Goal: Task Accomplishment & Management: Use online tool/utility

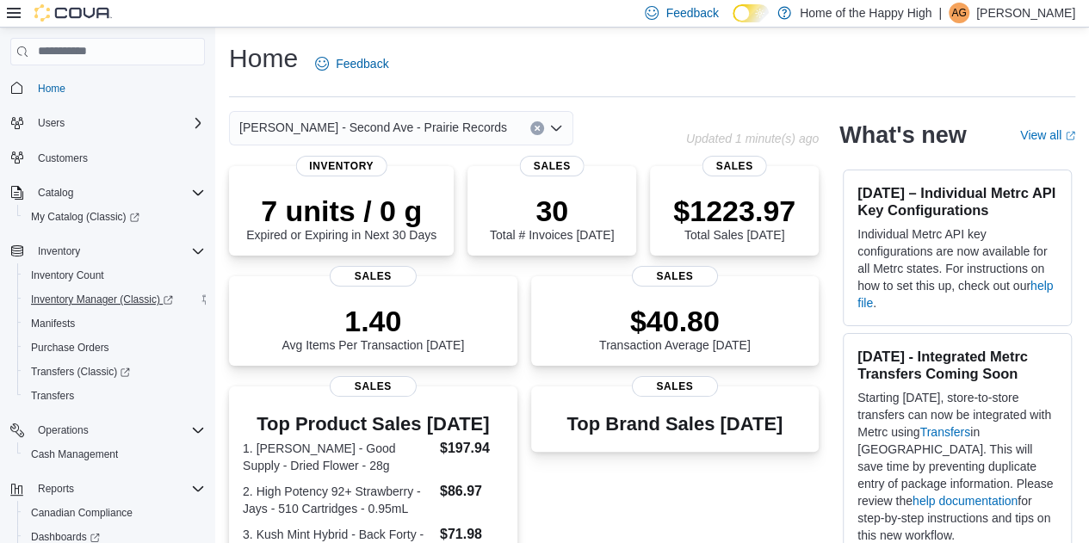
scroll to position [125, 0]
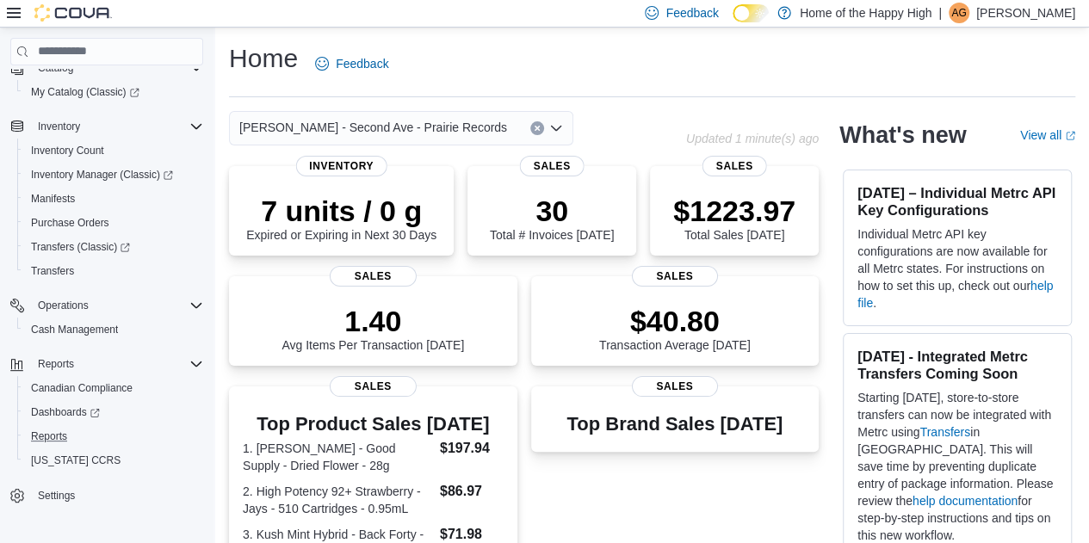
click at [62, 447] on button "Reports" at bounding box center [113, 437] width 193 height 24
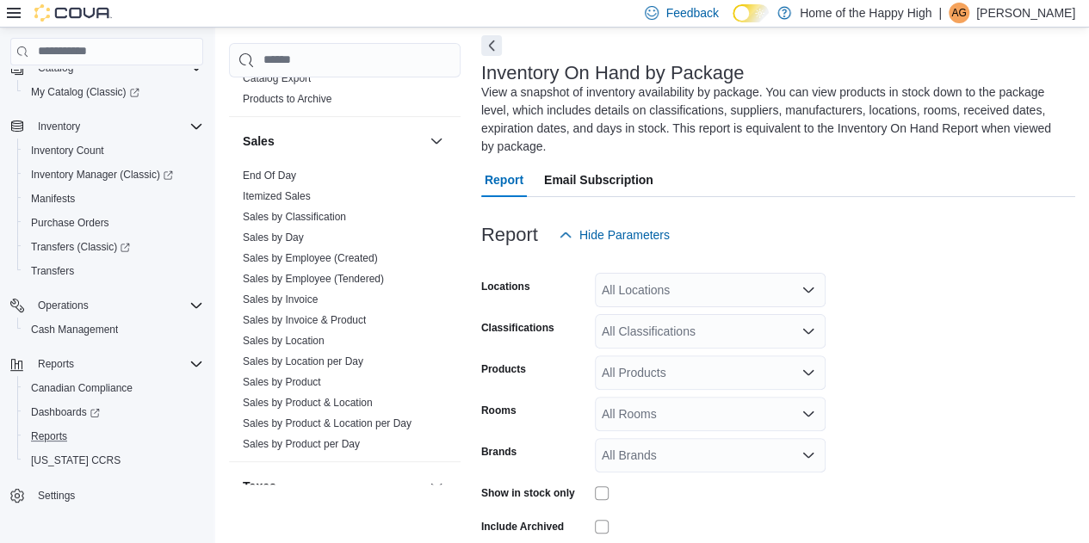
scroll to position [1166, 0]
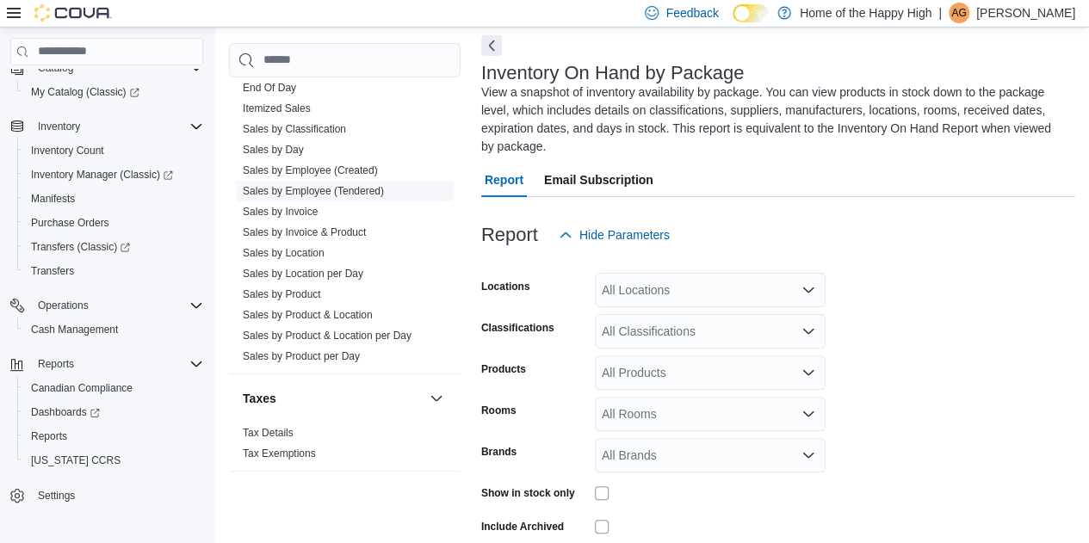
click at [306, 189] on link "Sales by Employee (Tendered)" at bounding box center [313, 191] width 141 height 12
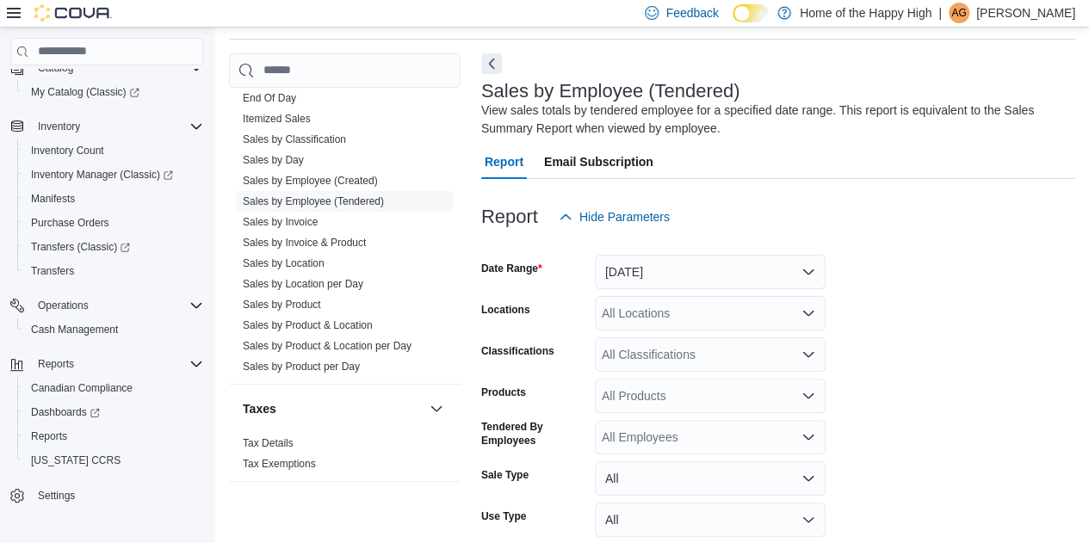
scroll to position [102, 0]
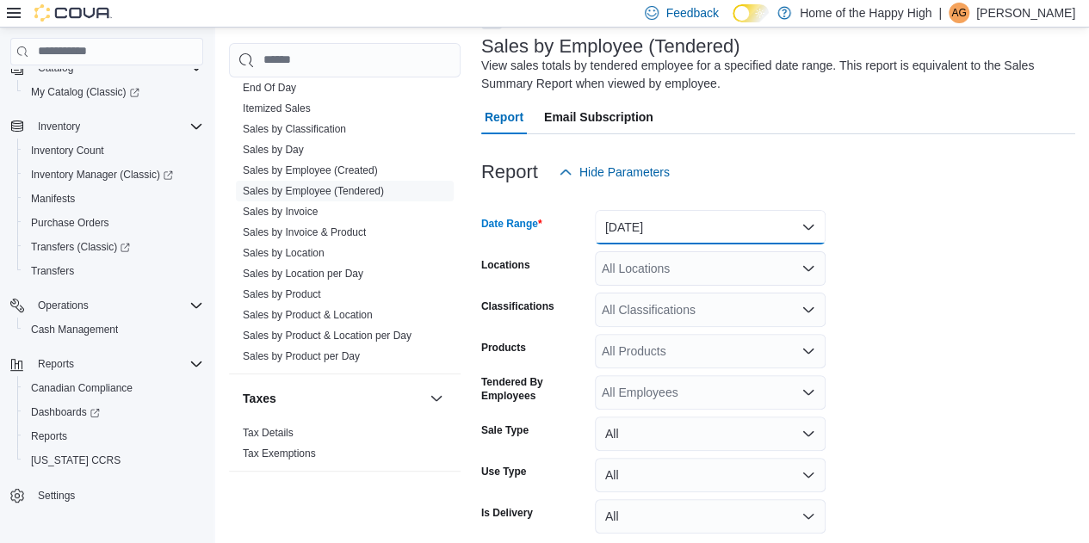
click at [647, 216] on button "[DATE]" at bounding box center [710, 227] width 231 height 34
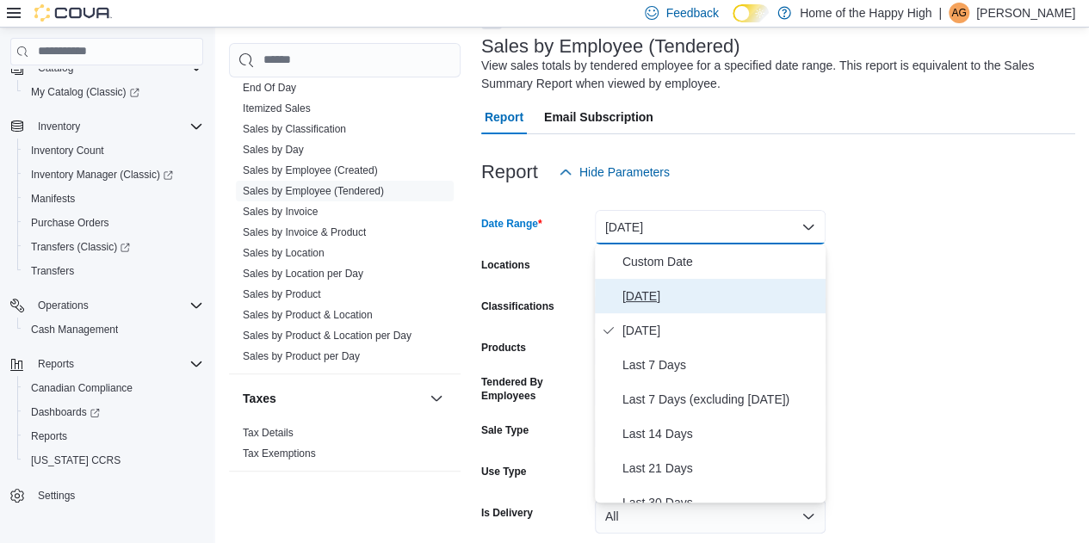
click at [677, 282] on button "[DATE]" at bounding box center [710, 296] width 231 height 34
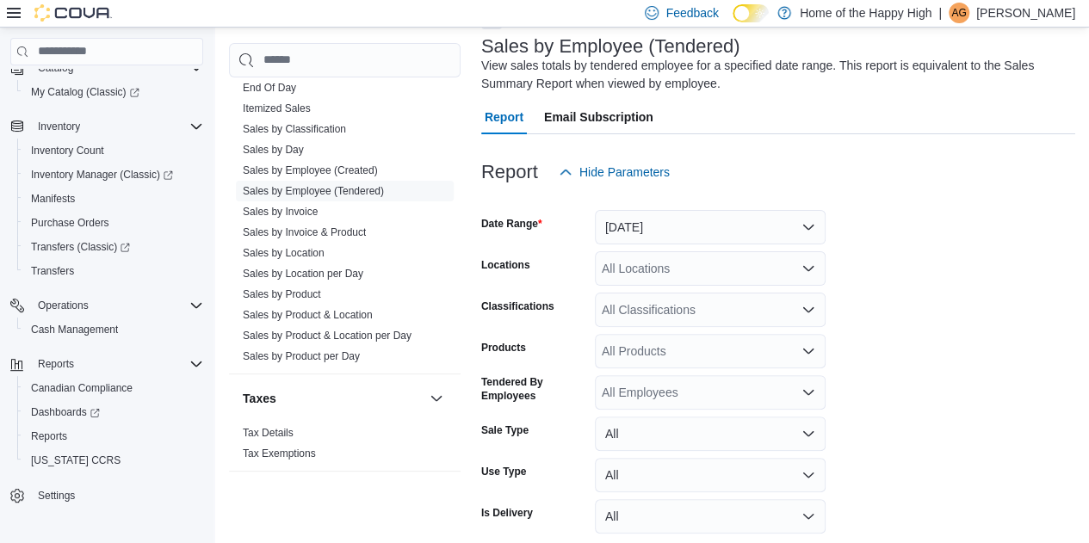
click at [724, 250] on form "Date Range [DATE] Locations All Locations Classifications All Classifications P…" at bounding box center [778, 385] width 594 height 393
click at [680, 287] on form "Date Range [DATE] Locations All Locations Classifications All Classifications P…" at bounding box center [778, 385] width 594 height 393
click at [675, 278] on div "All Locations" at bounding box center [710, 268] width 231 height 34
type input "****"
click at [684, 289] on span "[PERSON_NAME] - Second Ave - Prairie Records" at bounding box center [792, 297] width 268 height 17
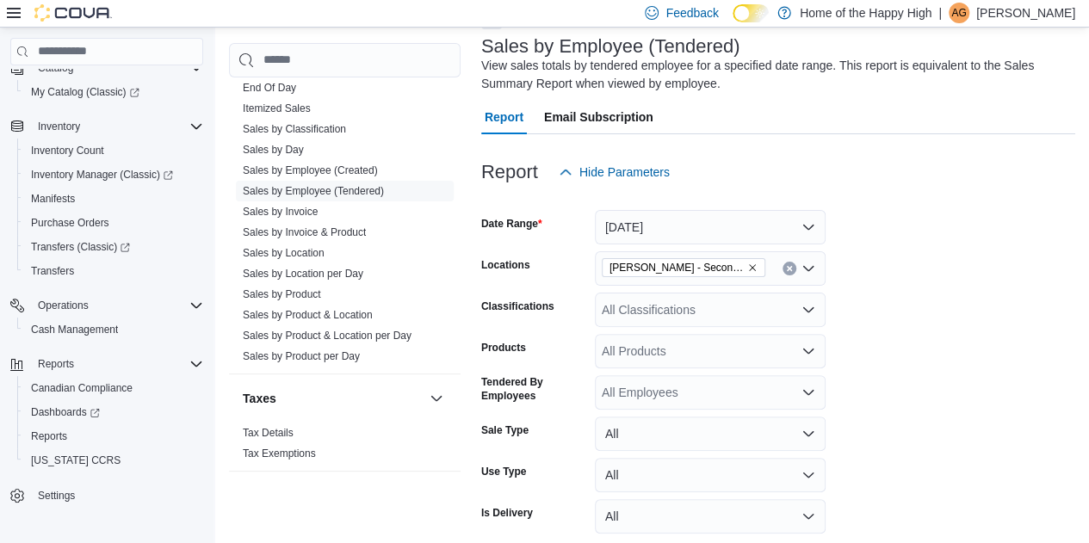
click at [1032, 270] on form "Date Range [DATE] Locations [PERSON_NAME] - Second Ave - Prairie Records Classi…" at bounding box center [778, 385] width 594 height 393
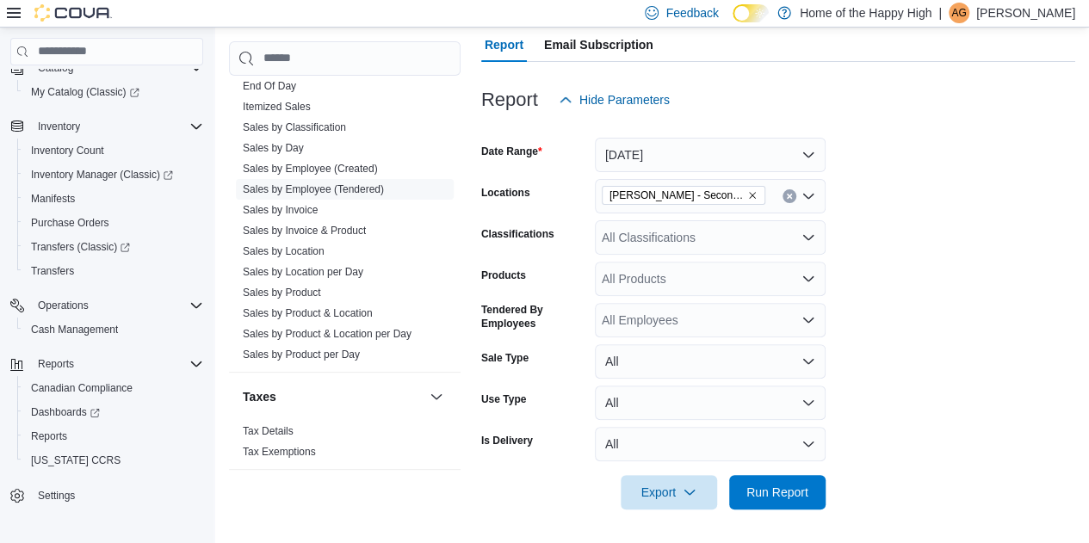
click at [786, 473] on div at bounding box center [778, 469] width 594 height 14
click at [788, 493] on span "Run Report" at bounding box center [778, 491] width 62 height 17
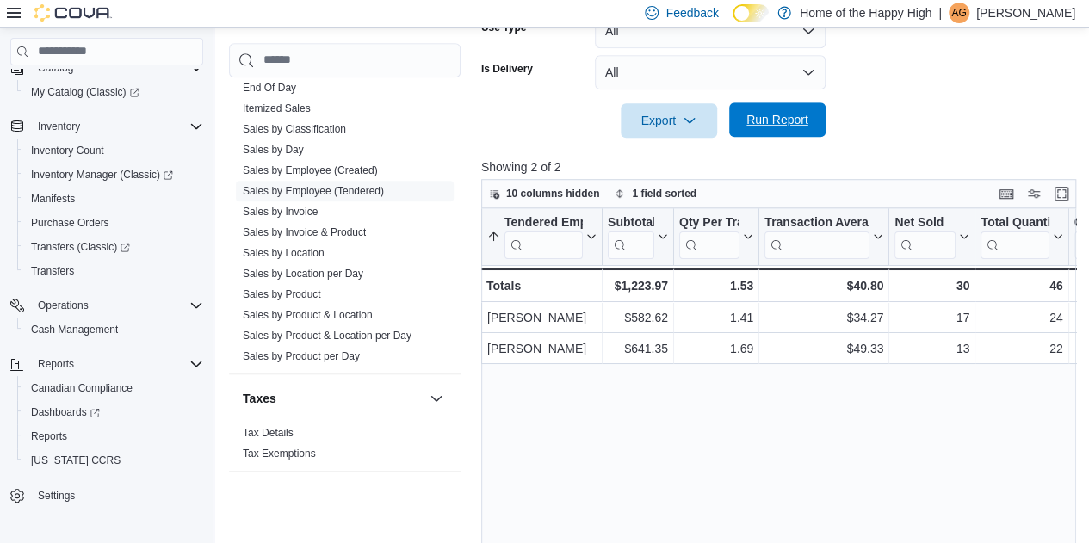
scroll to position [549, 0]
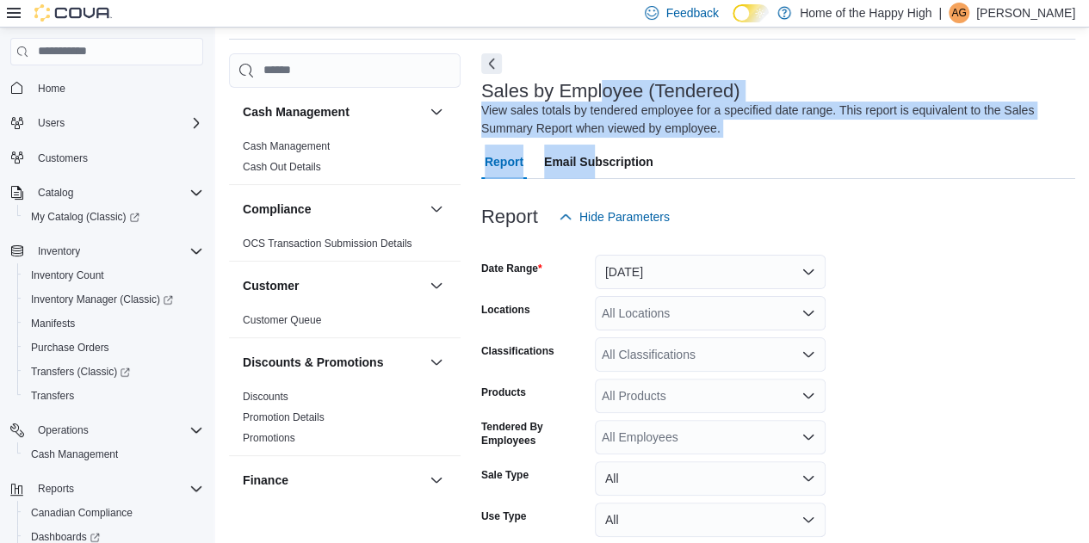
drag, startPoint x: 605, startPoint y: 90, endPoint x: 596, endPoint y: 155, distance: 66.1
click at [596, 155] on div "Reports Feedback Cash Management Cash Management Cash Out Details Compliance OC…" at bounding box center [652, 316] width 847 height 664
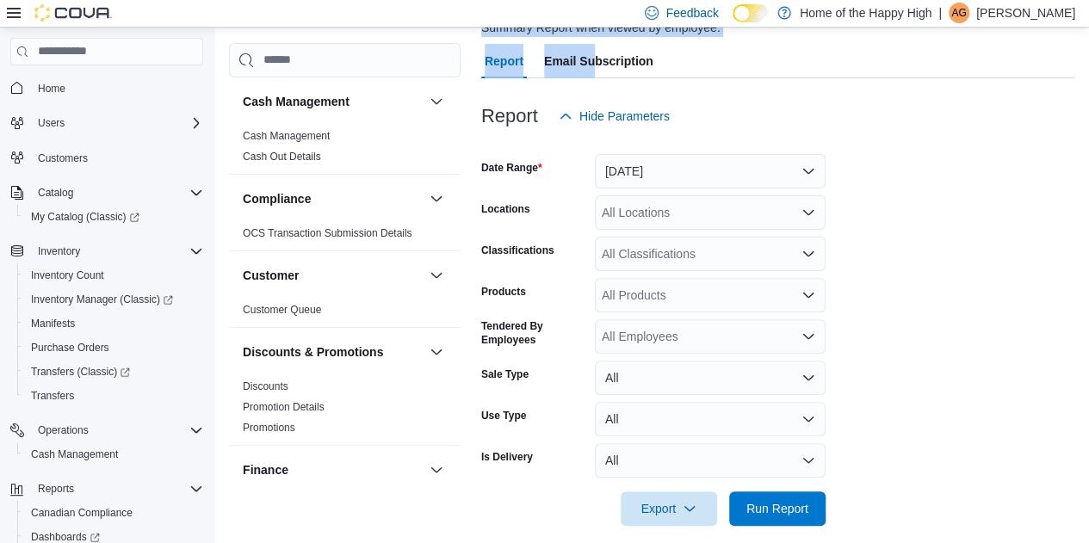
scroll to position [161, 0]
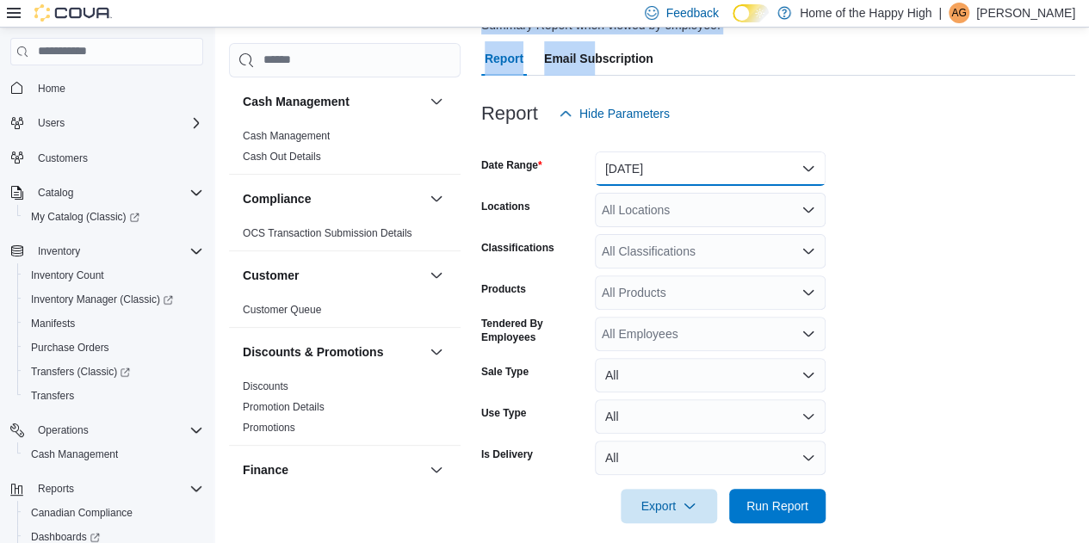
click at [655, 157] on button "[DATE]" at bounding box center [710, 169] width 231 height 34
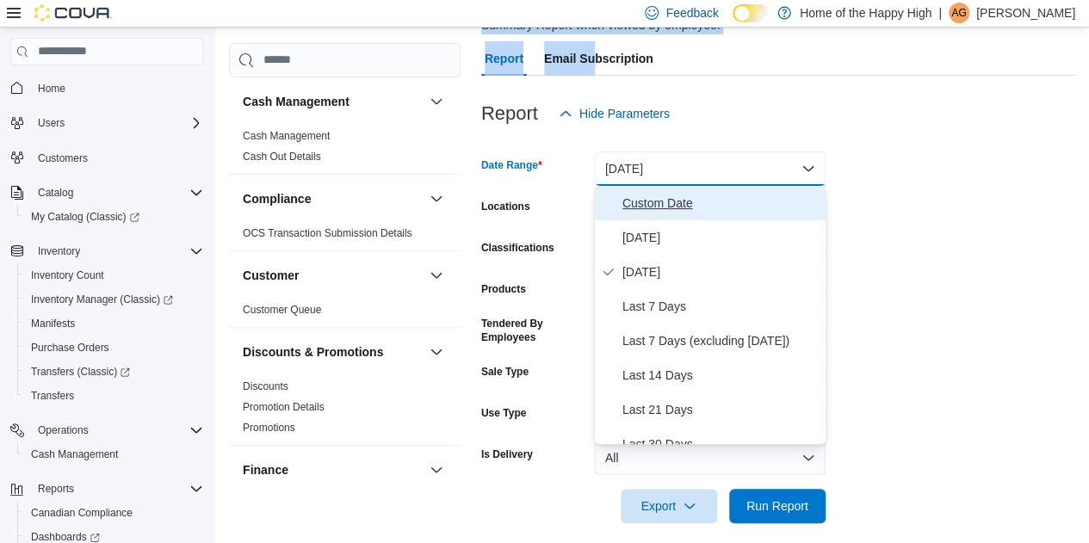
click at [656, 202] on span "Custom Date" at bounding box center [721, 203] width 196 height 21
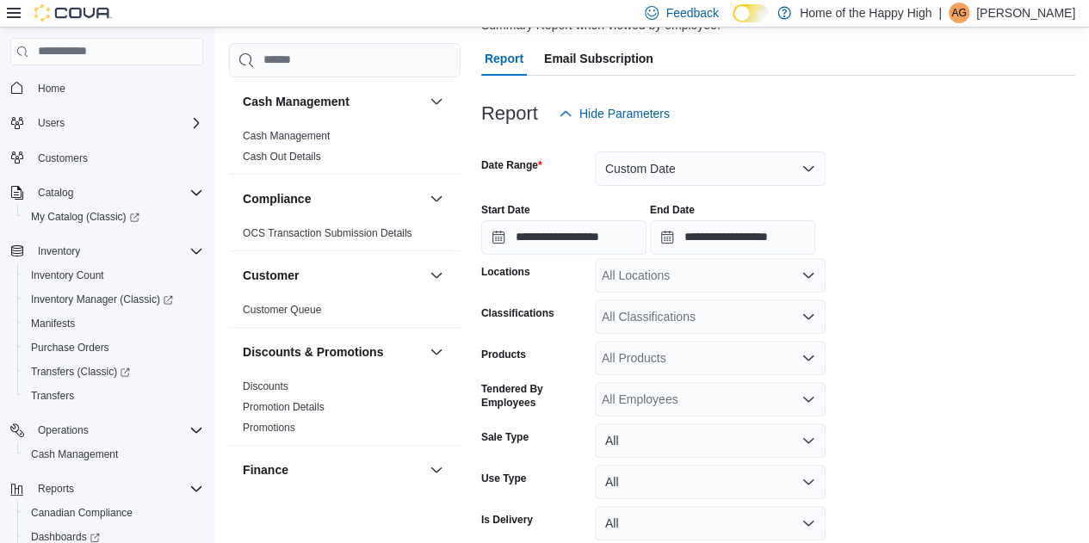
click at [629, 216] on div "Start Date" at bounding box center [563, 210] width 165 height 14
click at [628, 232] on input "**********" at bounding box center [563, 237] width 165 height 34
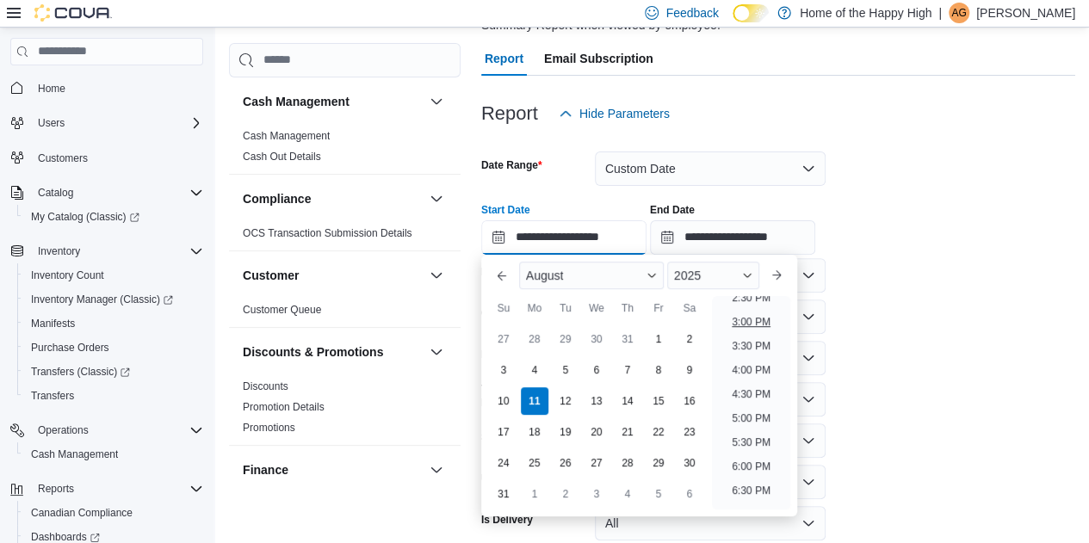
scroll to position [712, 0]
click at [742, 417] on li "5:00 PM" at bounding box center [751, 417] width 53 height 21
type input "**********"
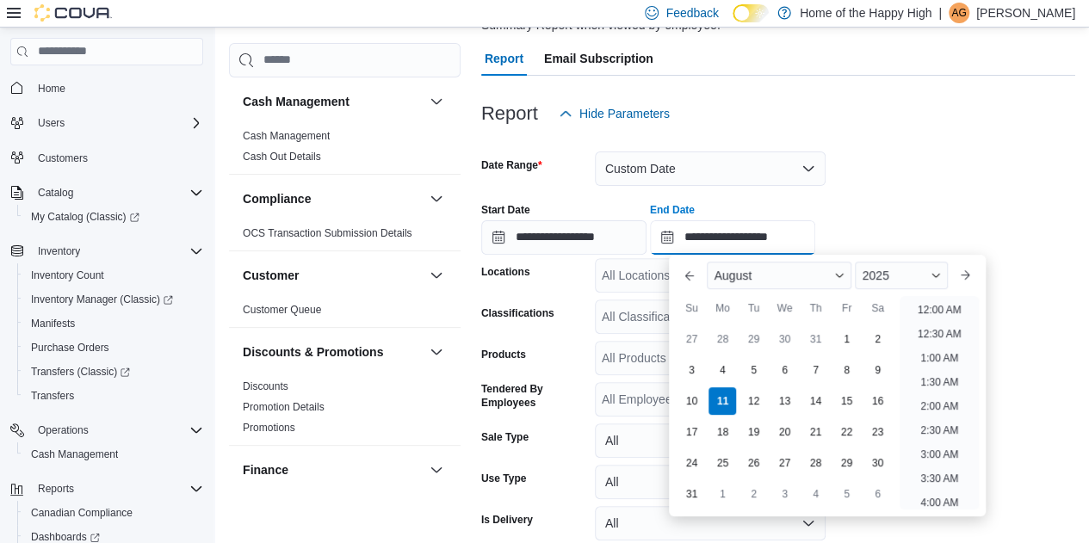
click at [816, 240] on input "**********" at bounding box center [732, 237] width 165 height 34
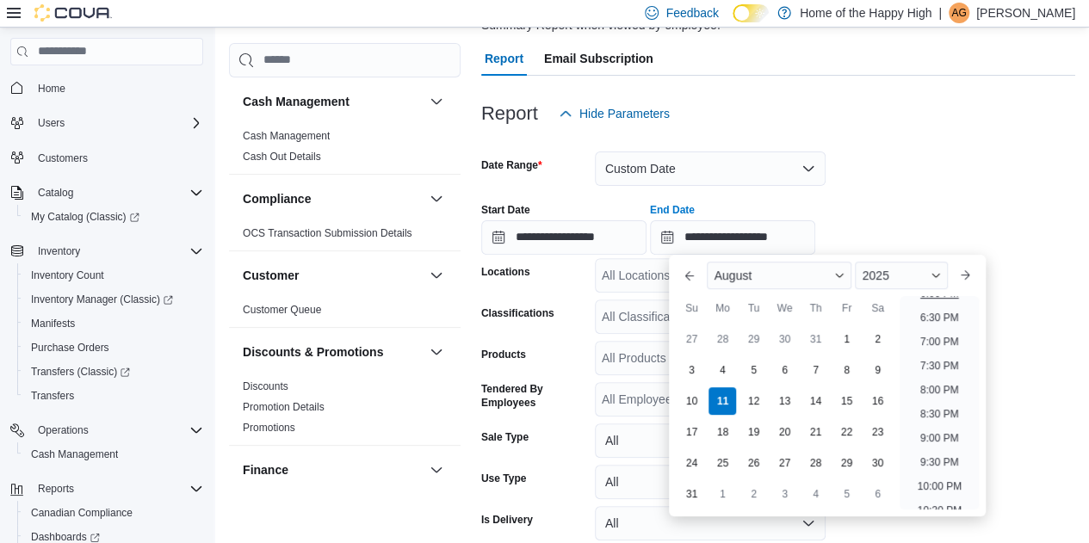
click at [932, 297] on li "6:00 PM" at bounding box center [940, 293] width 53 height 21
type input "**********"
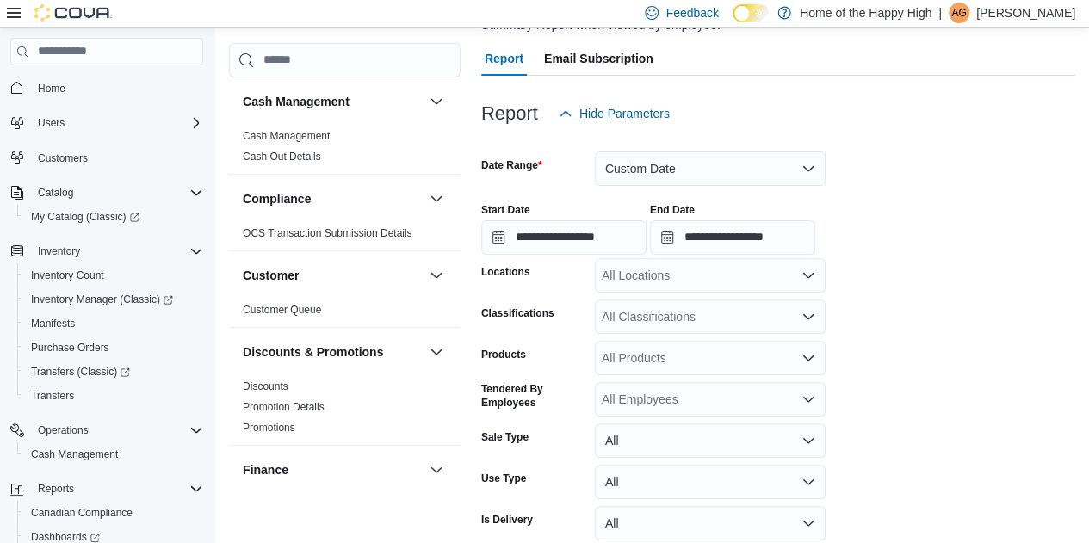
scroll to position [240, 0]
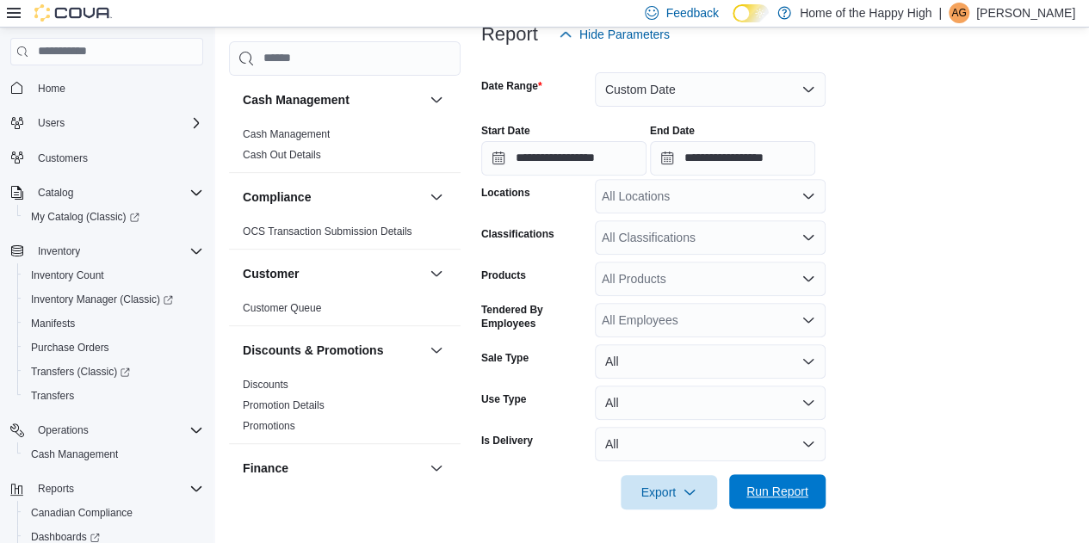
click at [779, 488] on span "Run Report" at bounding box center [778, 491] width 62 height 17
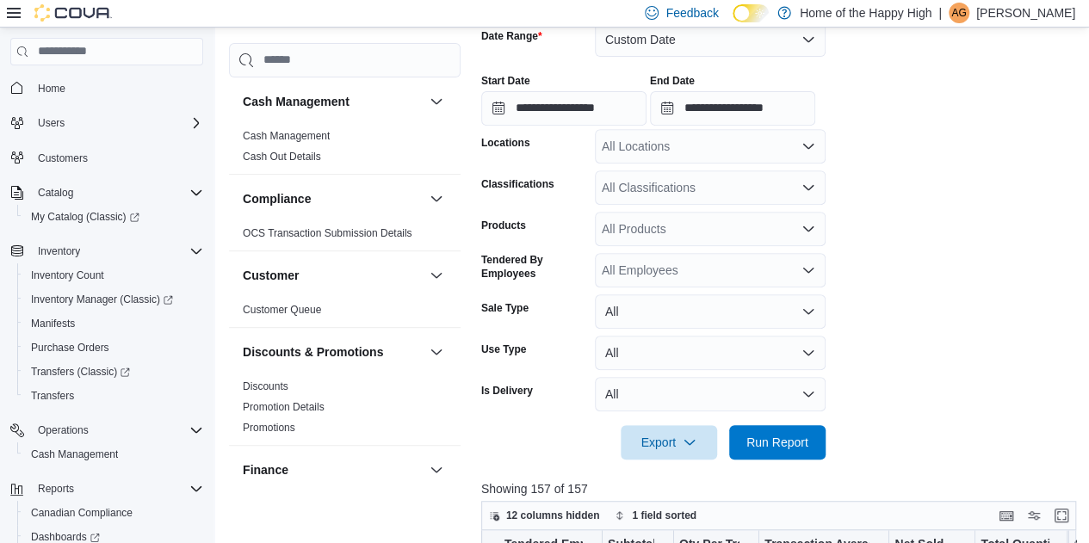
scroll to position [288, 0]
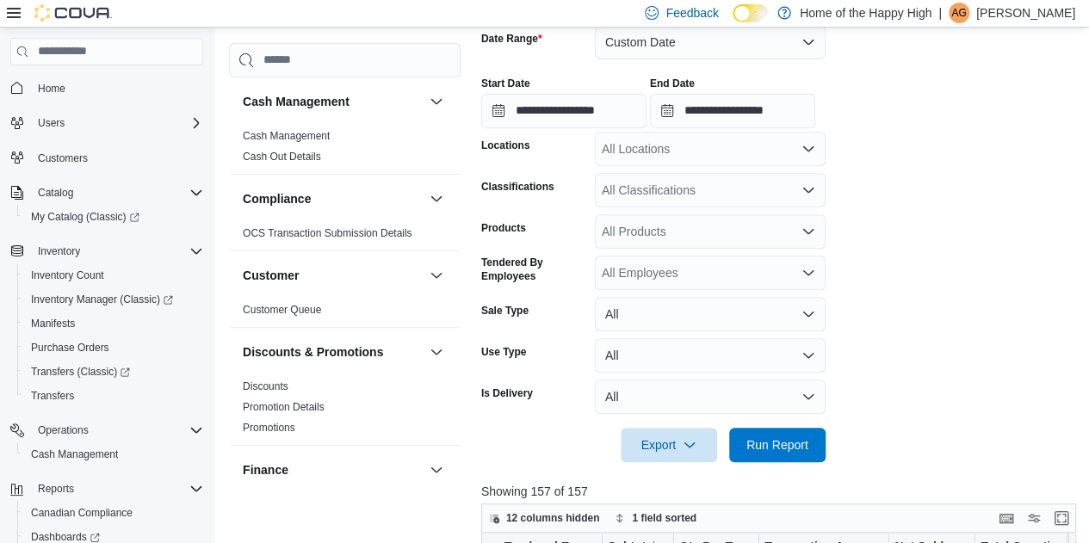
click at [698, 150] on div "All Locations" at bounding box center [710, 149] width 231 height 34
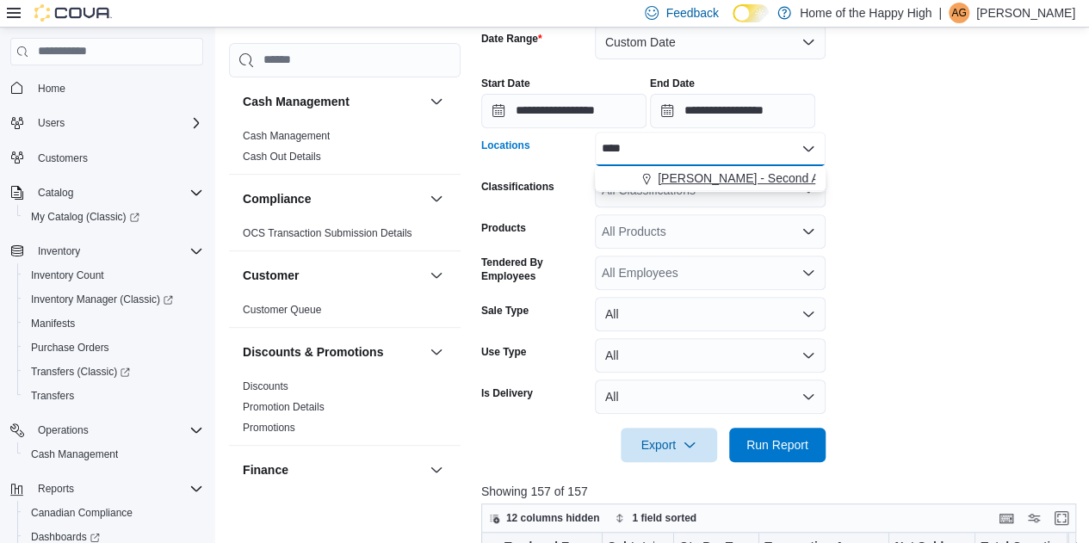
type input "****"
click at [687, 181] on span "[PERSON_NAME] - Second Ave - Prairie Records" at bounding box center [792, 178] width 268 height 17
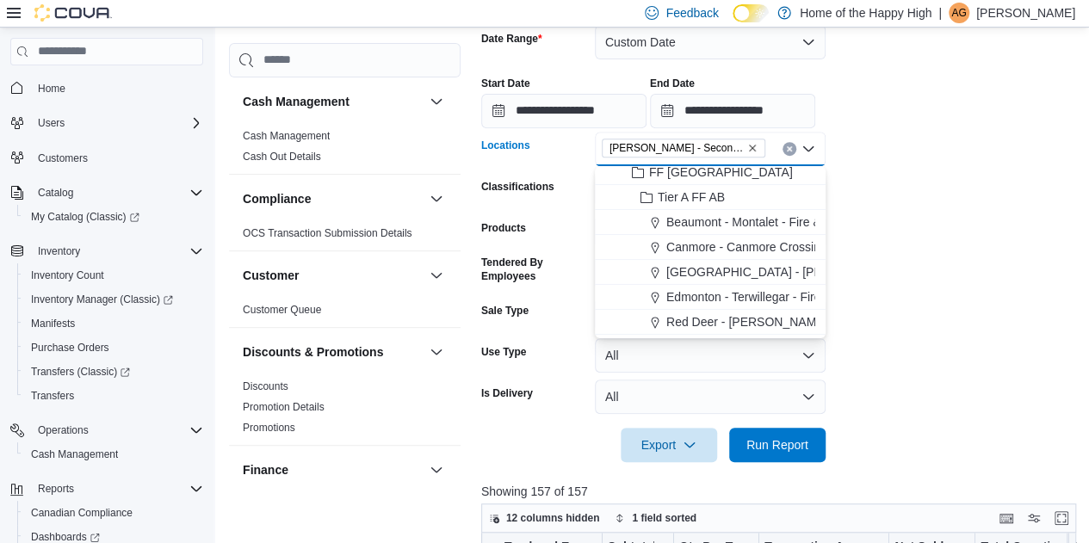
scroll to position [157, 0]
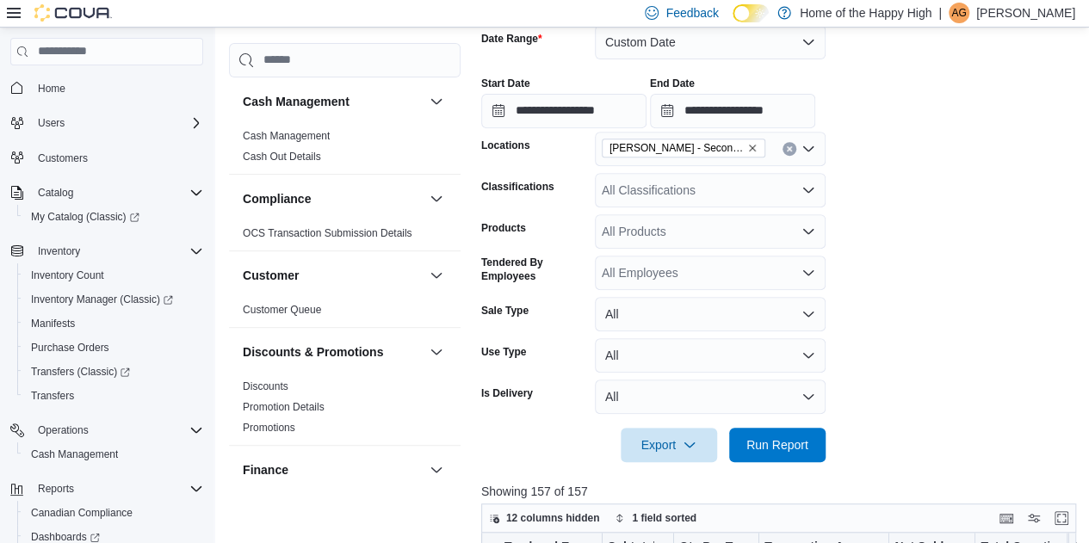
click at [965, 245] on form "**********" at bounding box center [781, 233] width 601 height 458
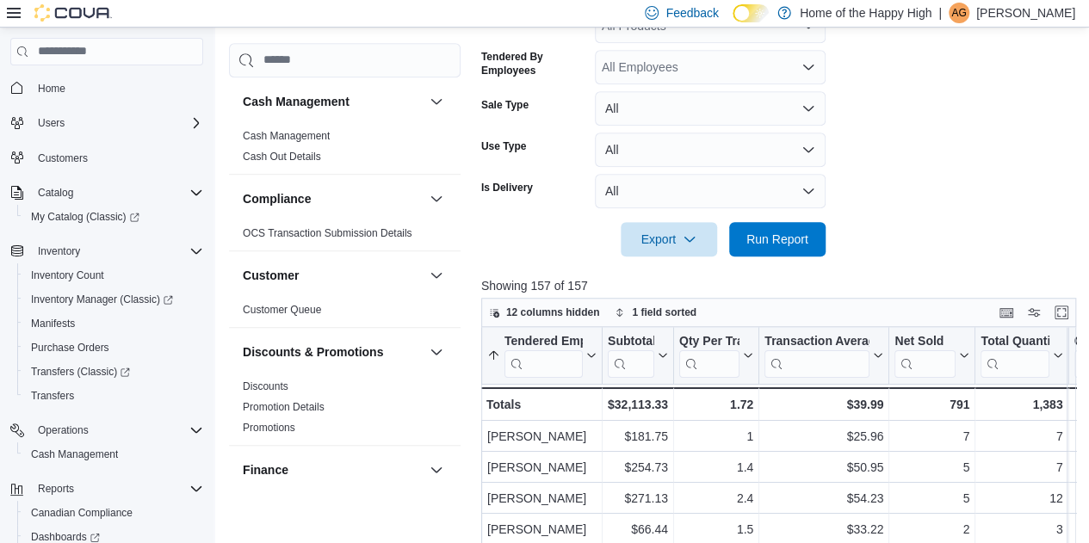
scroll to position [510, 0]
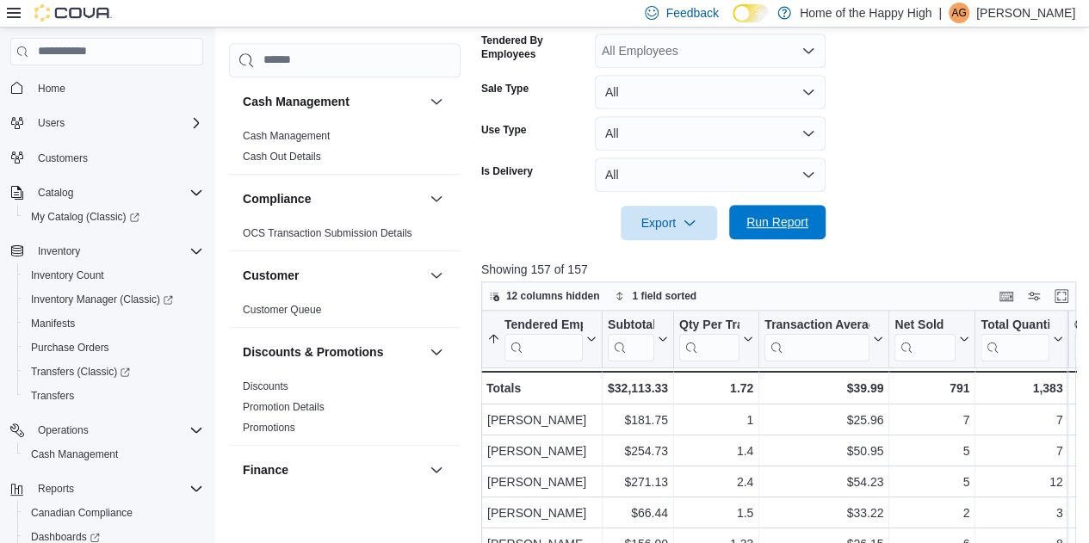
click at [821, 223] on button "Run Report" at bounding box center [777, 222] width 96 height 34
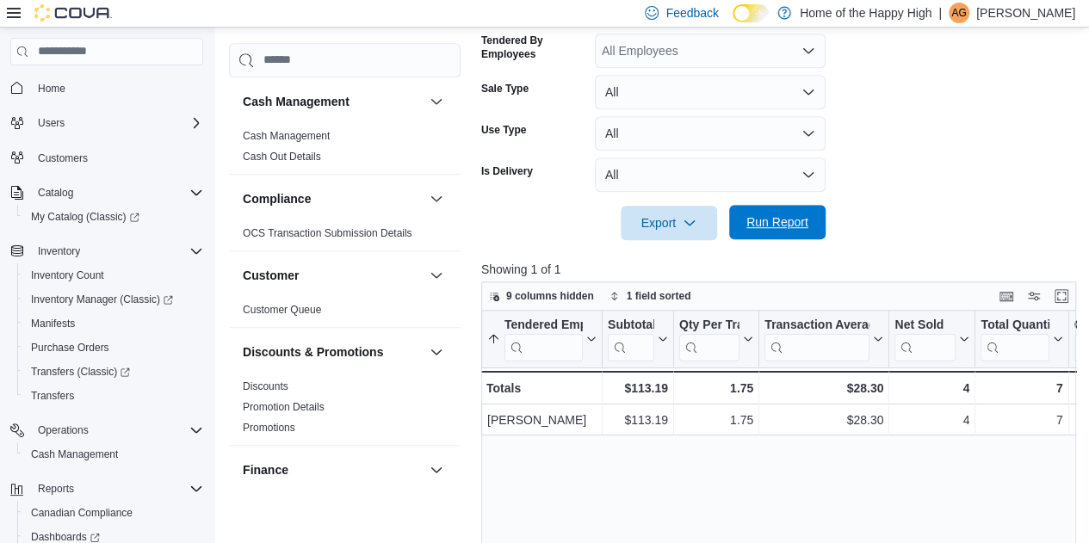
click at [787, 223] on span "Run Report" at bounding box center [778, 222] width 62 height 17
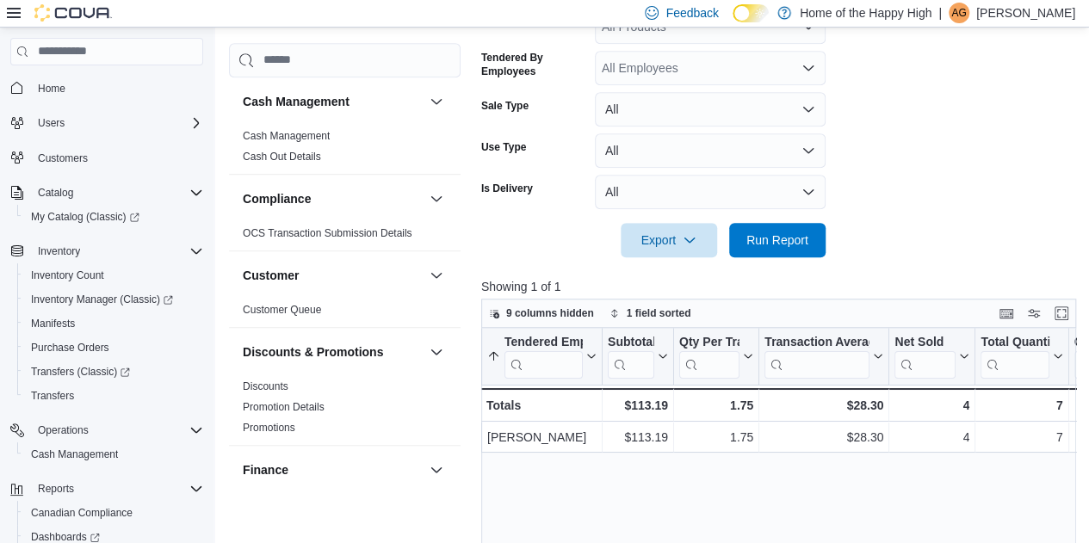
scroll to position [554, 0]
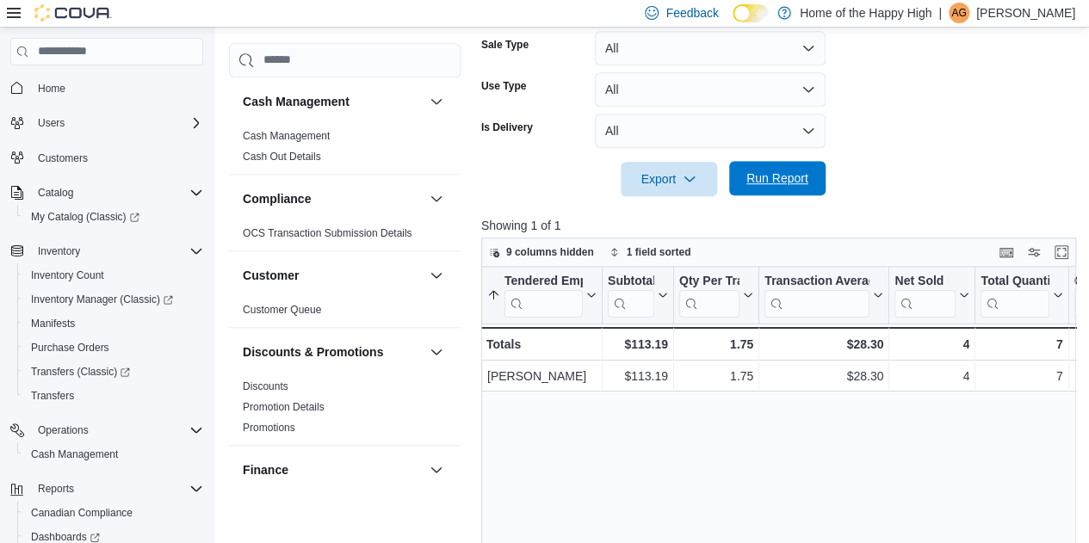
click at [804, 189] on span "Run Report" at bounding box center [778, 178] width 76 height 34
